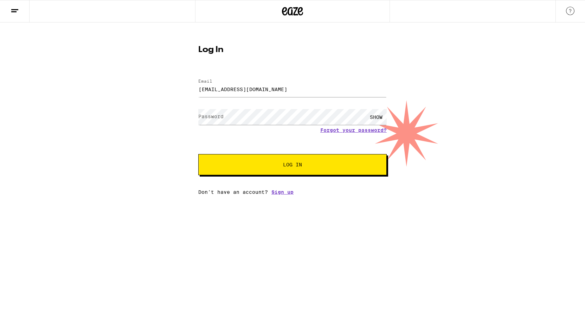
click at [301, 86] on input "cs@signetstrategicwealth.com" at bounding box center [292, 89] width 189 height 16
type input "[EMAIL_ADDRESS][DOMAIN_NAME]"
click at [295, 162] on span "Log In" at bounding box center [292, 164] width 19 height 5
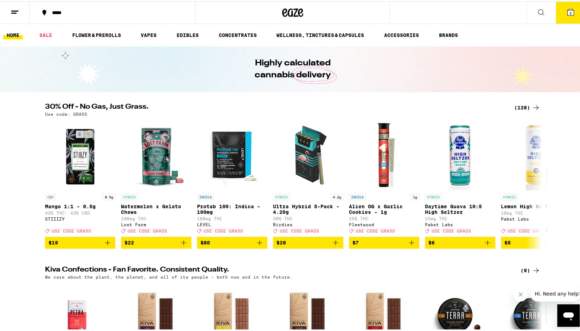
click at [534, 104] on icon at bounding box center [536, 106] width 6 height 5
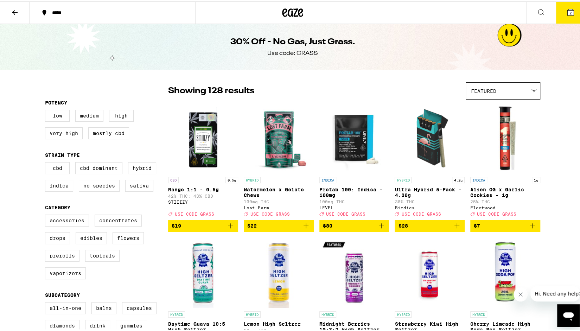
click at [377, 229] on icon "Add to bag" at bounding box center [381, 224] width 8 height 8
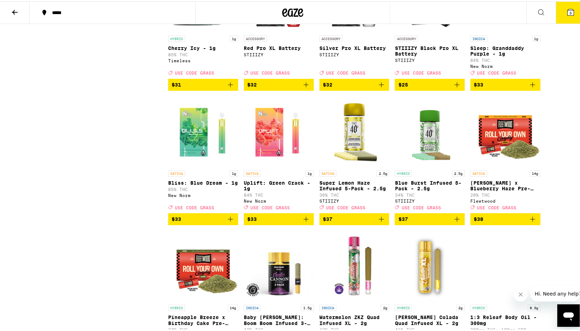
scroll to position [2288, 0]
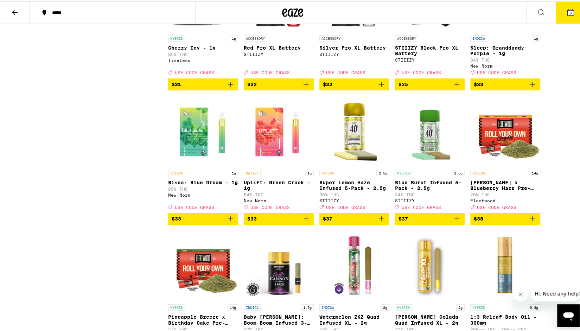
click at [381, 40] on div "ACCESSORY" at bounding box center [354, 37] width 70 height 6
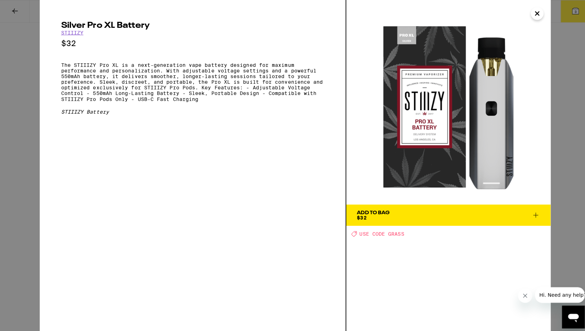
scroll to position [2342, 0]
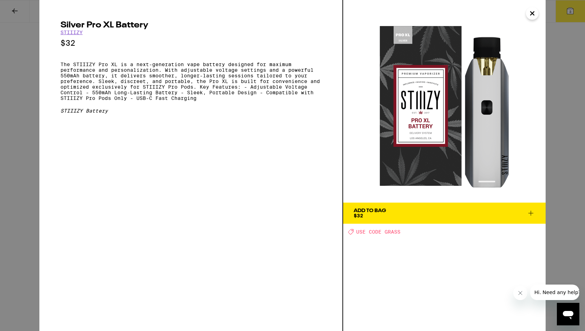
click at [530, 13] on icon "Close" at bounding box center [532, 13] width 8 height 11
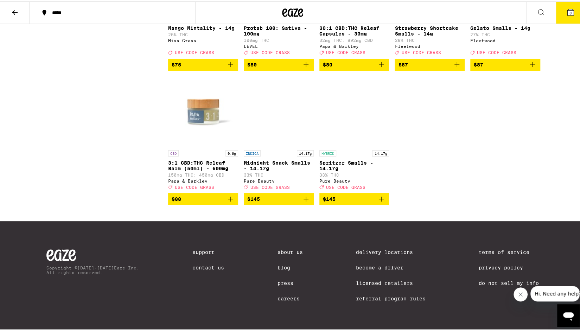
scroll to position [3472, 0]
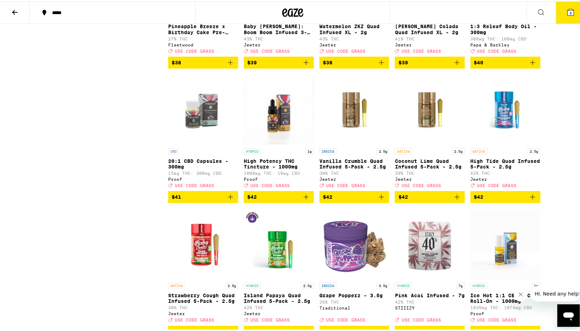
scroll to position [2579, 0]
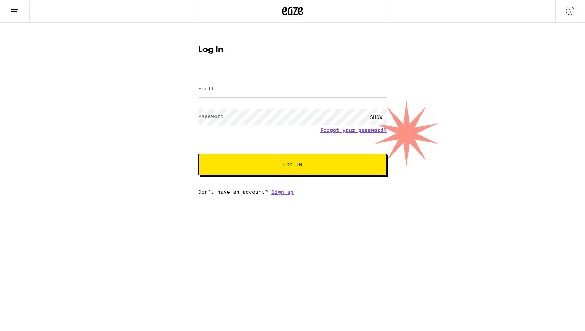
click at [266, 84] on input "Email" at bounding box center [292, 89] width 189 height 16
type input "[EMAIL_ADDRESS][DOMAIN_NAME]"
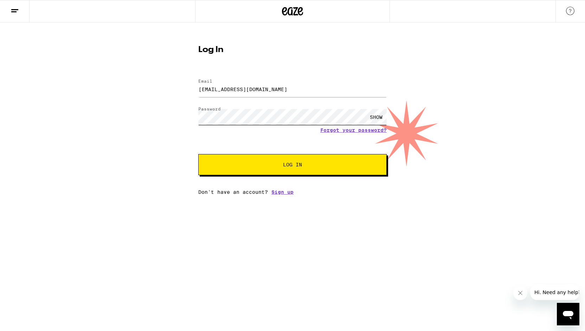
click at [198, 154] on button "Log In" at bounding box center [292, 164] width 189 height 21
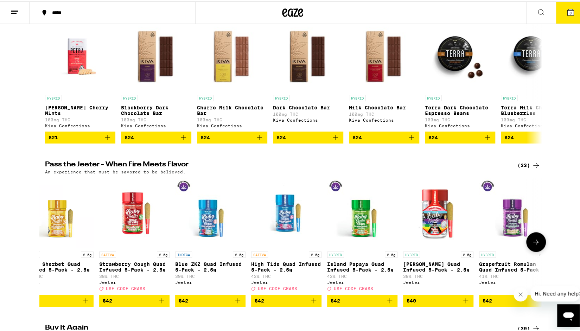
scroll to position [0, 13]
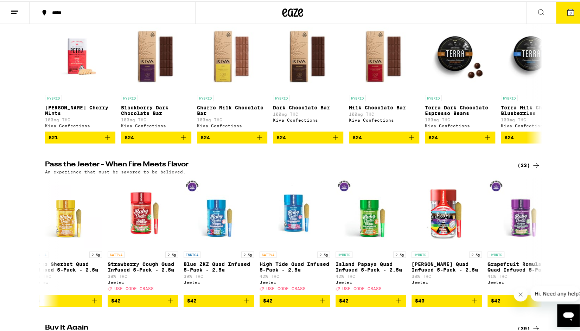
click at [13, 12] on line at bounding box center [13, 12] width 5 height 0
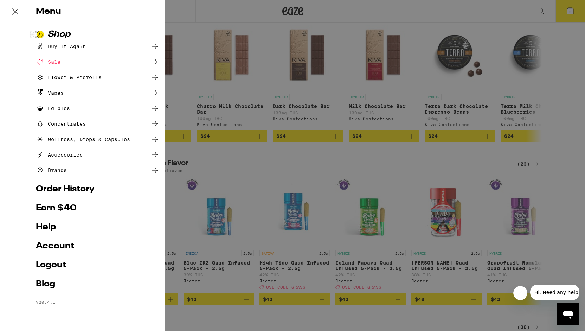
click at [88, 76] on div "Flower & Prerolls" at bounding box center [69, 77] width 66 height 8
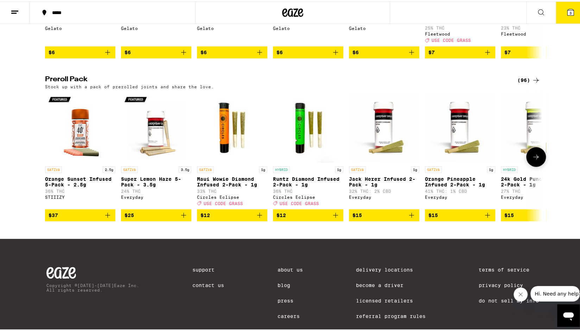
scroll to position [495, 0]
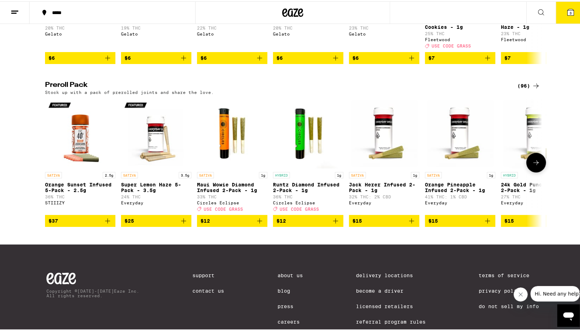
click at [535, 165] on icon at bounding box center [536, 161] width 8 height 8
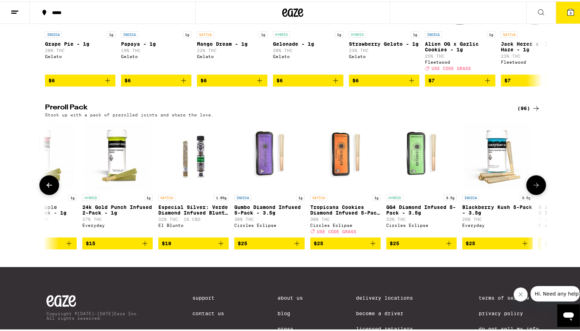
scroll to position [471, 0]
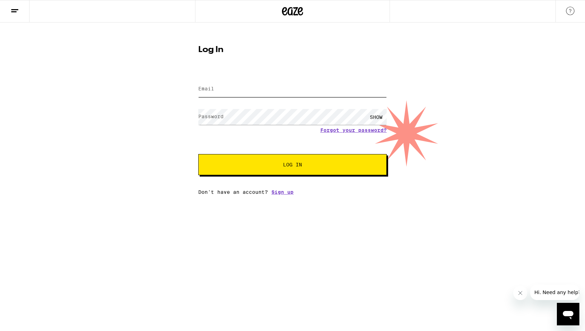
click at [251, 90] on input "Email" at bounding box center [292, 89] width 189 height 16
type input "[EMAIL_ADDRESS][DOMAIN_NAME]"
click at [198, 154] on button "Log In" at bounding box center [292, 164] width 189 height 21
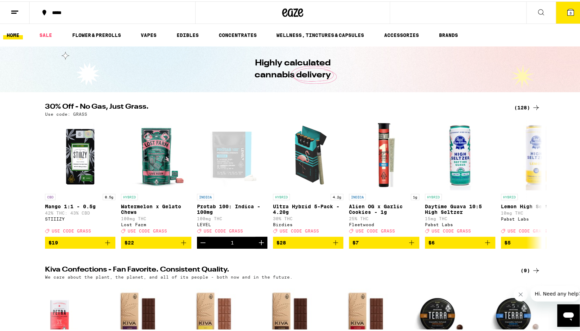
click at [532, 106] on icon at bounding box center [536, 106] width 8 height 8
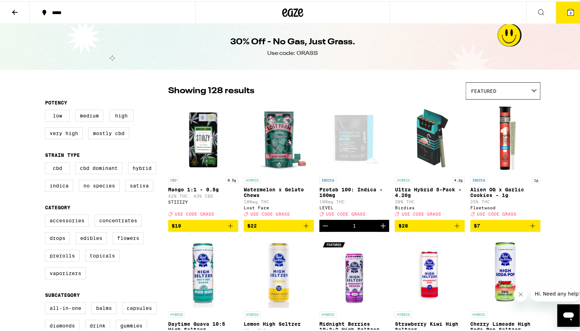
click at [324, 225] on icon "Decrement" at bounding box center [325, 224] width 8 height 8
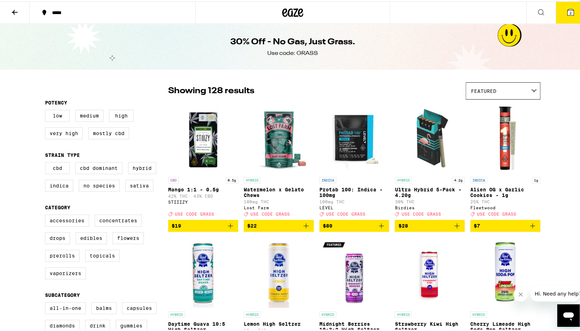
click at [568, 7] on icon at bounding box center [570, 11] width 8 height 8
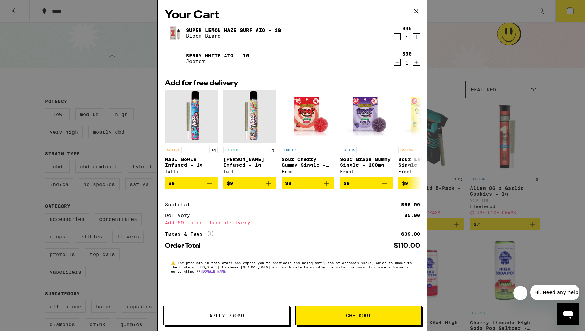
click at [398, 62] on icon "Decrement" at bounding box center [398, 62] width 4 height 0
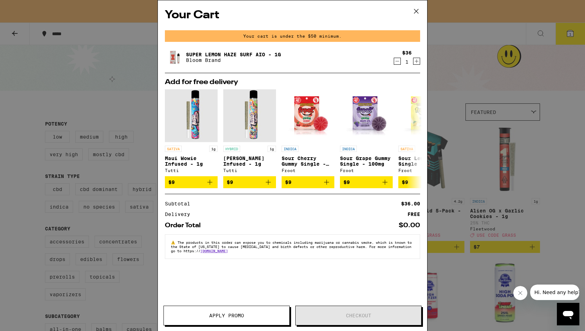
click at [397, 62] on icon "Decrement" at bounding box center [397, 61] width 6 height 8
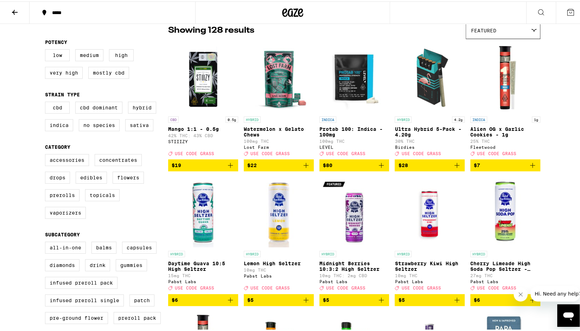
scroll to position [64, 0]
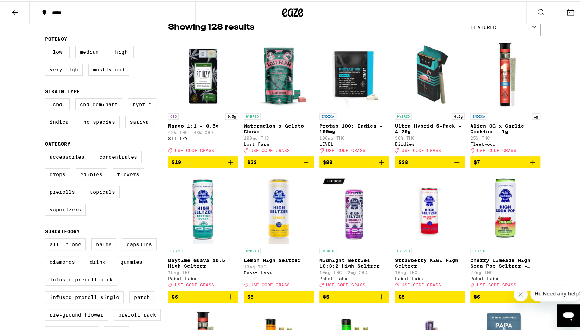
click at [19, 5] on button at bounding box center [15, 11] width 30 height 22
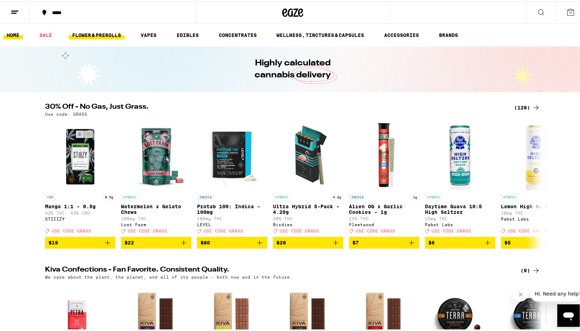
click at [117, 33] on link "FLOWER & PREROLLS" at bounding box center [97, 34] width 56 height 8
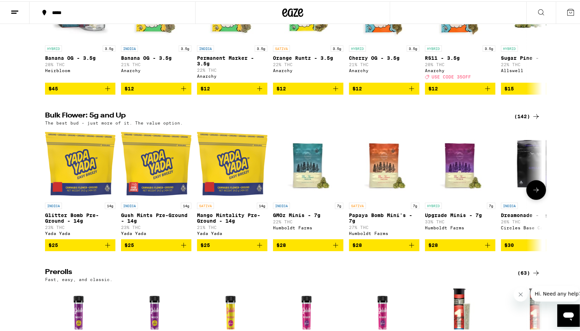
scroll to position [106, 0]
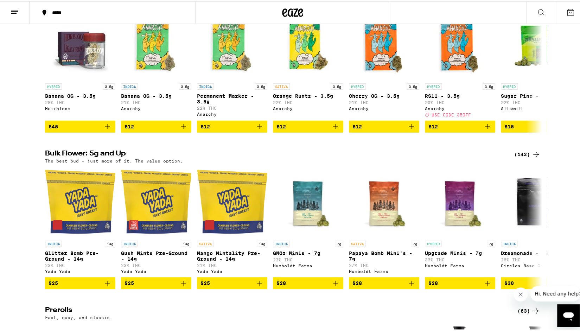
click at [532, 157] on icon at bounding box center [536, 153] width 8 height 8
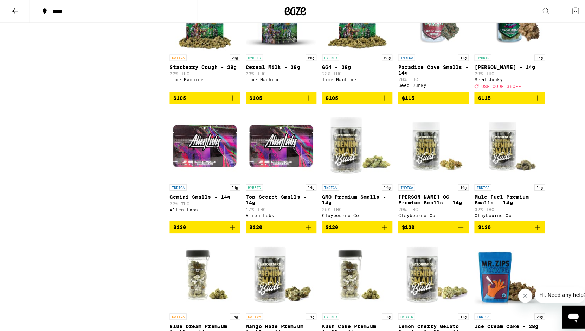
scroll to position [2577, 0]
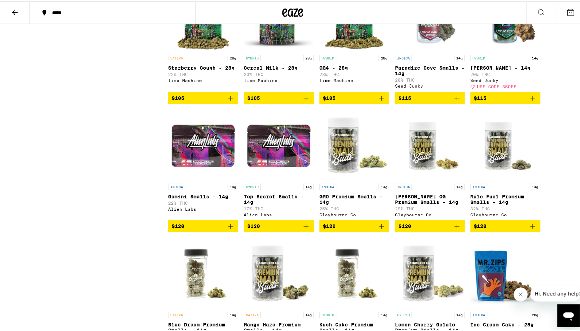
click at [530, 99] on icon "Add to bag" at bounding box center [532, 96] width 5 height 5
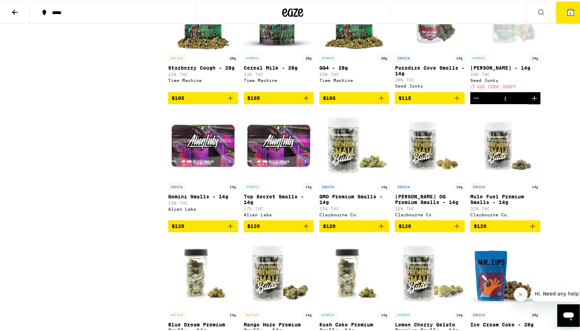
click at [564, 19] on button "1" at bounding box center [571, 11] width 30 height 22
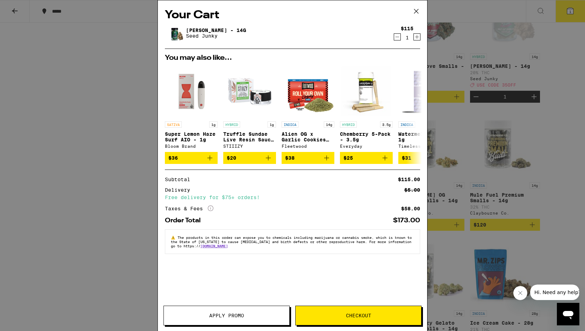
click at [243, 312] on button "Apply Promo" at bounding box center [227, 316] width 126 height 20
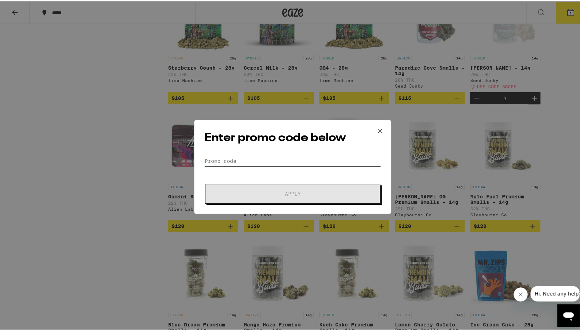
click at [240, 159] on input "Promo Code" at bounding box center [292, 159] width 177 height 11
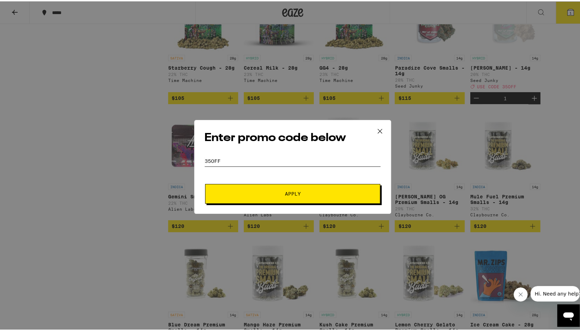
type input "35OFF"
click at [280, 188] on button "Apply" at bounding box center [292, 193] width 175 height 20
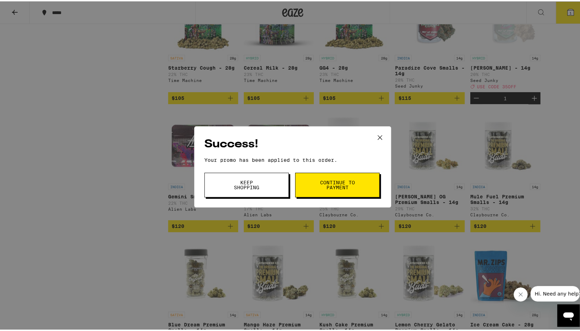
click at [260, 188] on span "Keep Shopping" at bounding box center [247, 184] width 36 height 10
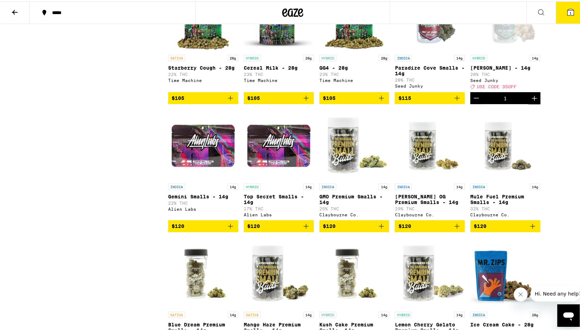
click at [566, 10] on icon at bounding box center [570, 11] width 8 height 8
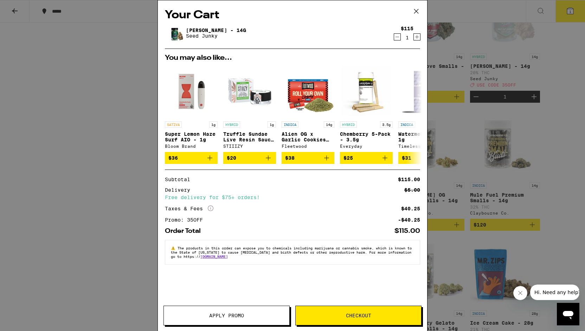
click at [420, 11] on icon at bounding box center [416, 11] width 11 height 11
